Goal: Transaction & Acquisition: Purchase product/service

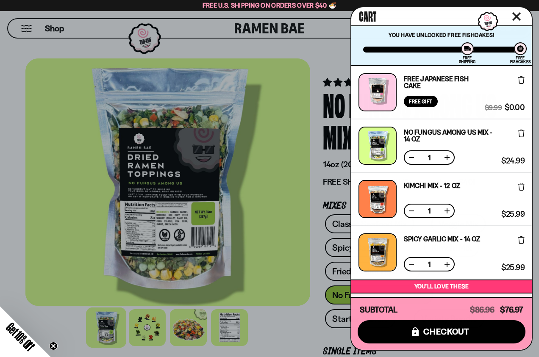
scroll to position [281, 0]
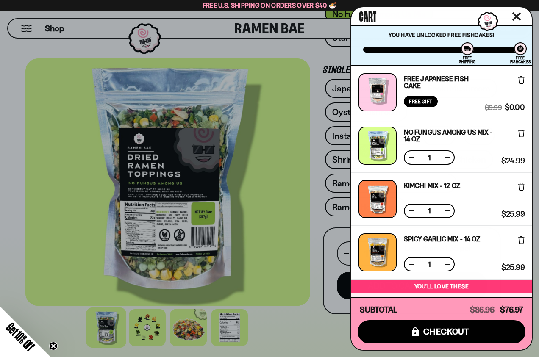
click at [517, 16] on icon "Close cart" at bounding box center [516, 17] width 8 height 8
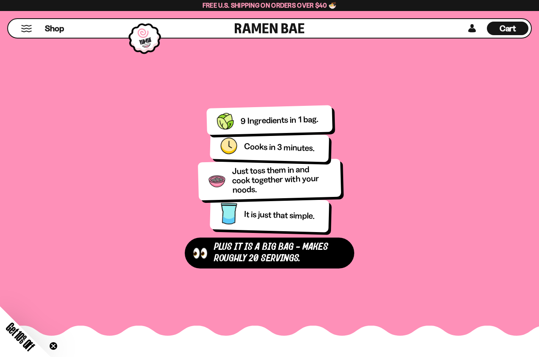
scroll to position [1065, 0]
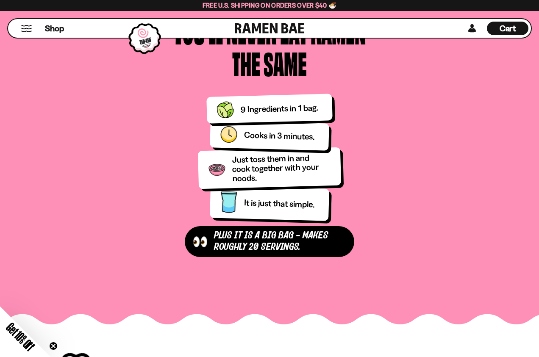
click at [25, 342] on span "Get 10% Off" at bounding box center [20, 336] width 33 height 33
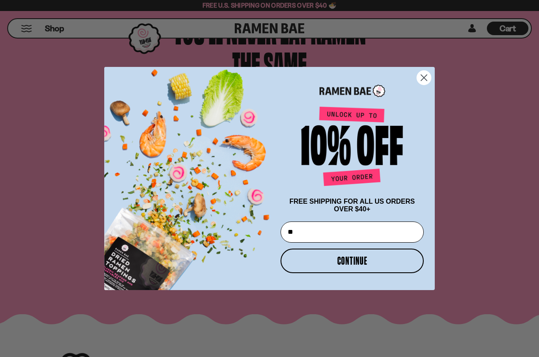
type input "**********"
click at [356, 263] on button "CONTINUE" at bounding box center [351, 261] width 143 height 25
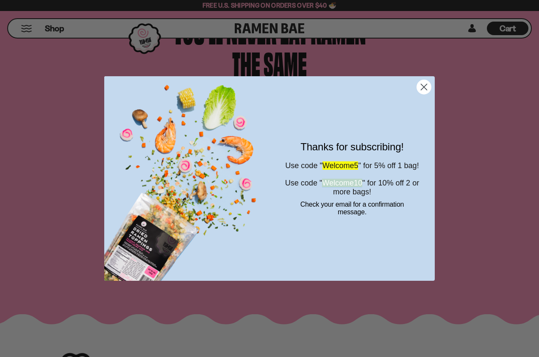
drag, startPoint x: 381, startPoint y: 189, endPoint x: 335, endPoint y: 188, distance: 45.3
click at [334, 188] on span "Use code " Welcome10 " for 10% off 2 or more bags!" at bounding box center [352, 187] width 134 height 17
copy span "Welcome10"
click at [516, 39] on div "Close dialog Thanks for subscribing! Use code " Welcome5 " for 5% off 1 bag! Us…" at bounding box center [269, 178] width 539 height 357
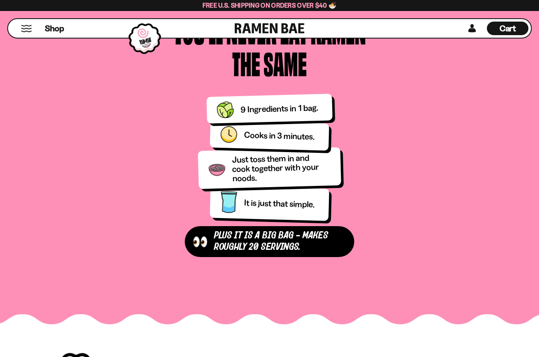
click at [508, 30] on span "Cart" at bounding box center [507, 28] width 17 height 10
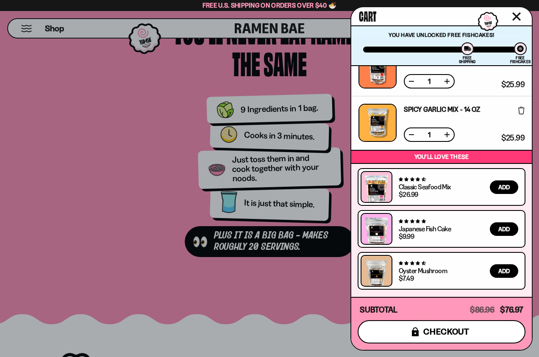
click at [428, 328] on span "checkout" at bounding box center [446, 331] width 46 height 9
